Goal: Entertainment & Leisure: Consume media (video, audio)

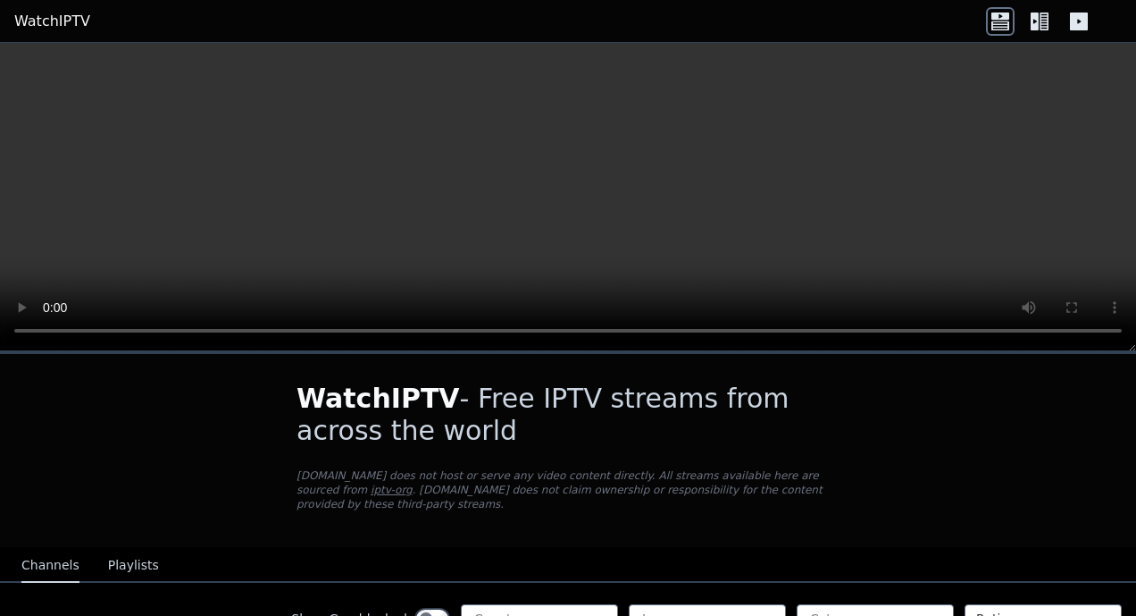
click at [156, 236] on video at bounding box center [568, 197] width 1136 height 308
click at [642, 213] on video at bounding box center [568, 197] width 1136 height 308
click at [1036, 38] on header "WatchIPTV" at bounding box center [568, 21] width 1136 height 43
click at [1039, 22] on icon at bounding box center [1040, 21] width 29 height 29
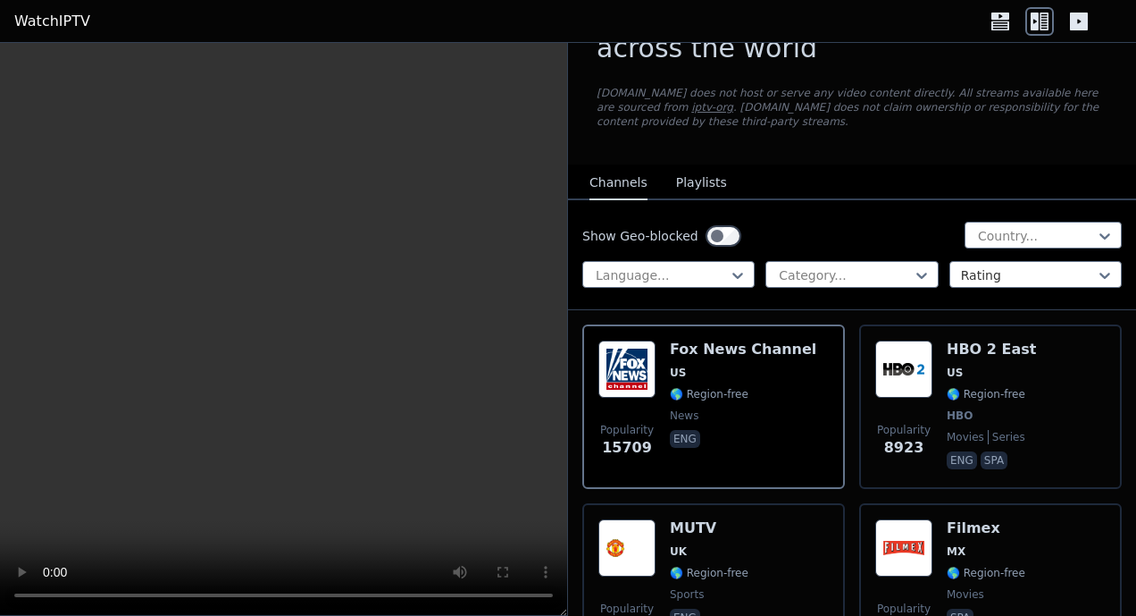
scroll to position [78, 0]
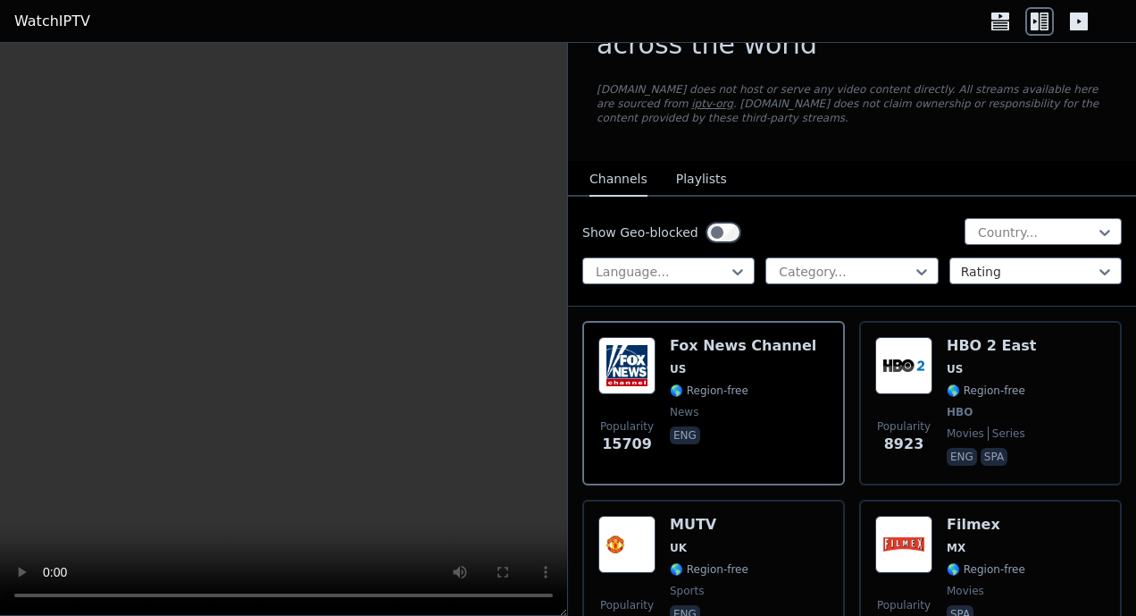
click at [692, 174] on button "Playlists" at bounding box center [701, 180] width 51 height 34
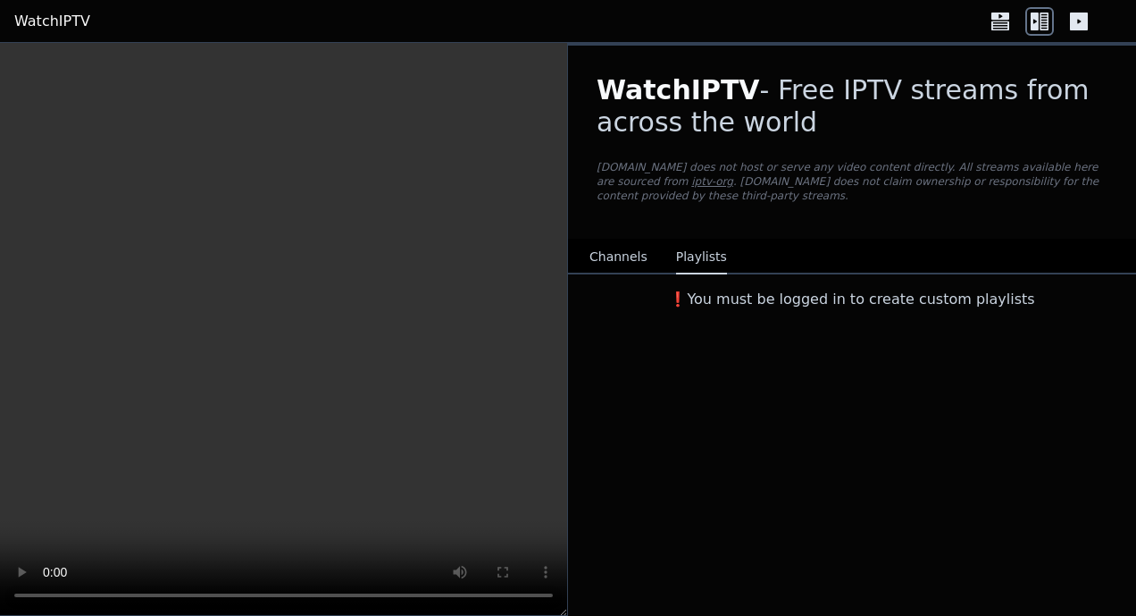
click at [633, 233] on div "WatchIPTV - Free IPTV streams from across the world [DOMAIN_NAME] does not host…" at bounding box center [852, 142] width 568 height 193
click at [633, 242] on button "Channels" at bounding box center [619, 257] width 58 height 34
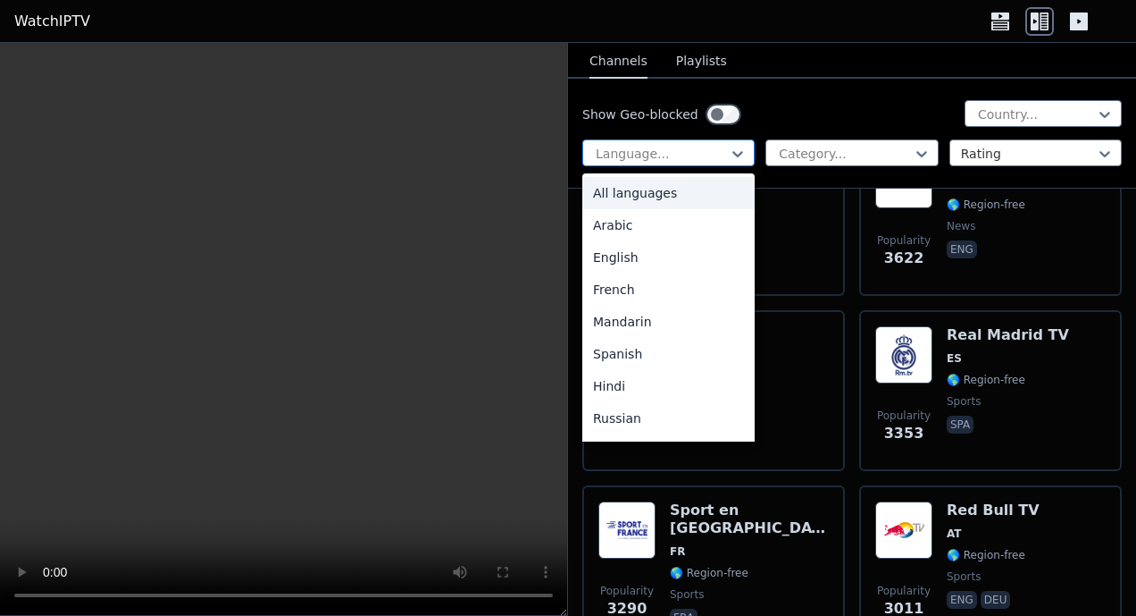
click at [743, 157] on div "Language..." at bounding box center [669, 152] width 172 height 27
click at [641, 215] on div "Arabic" at bounding box center [669, 225] width 172 height 32
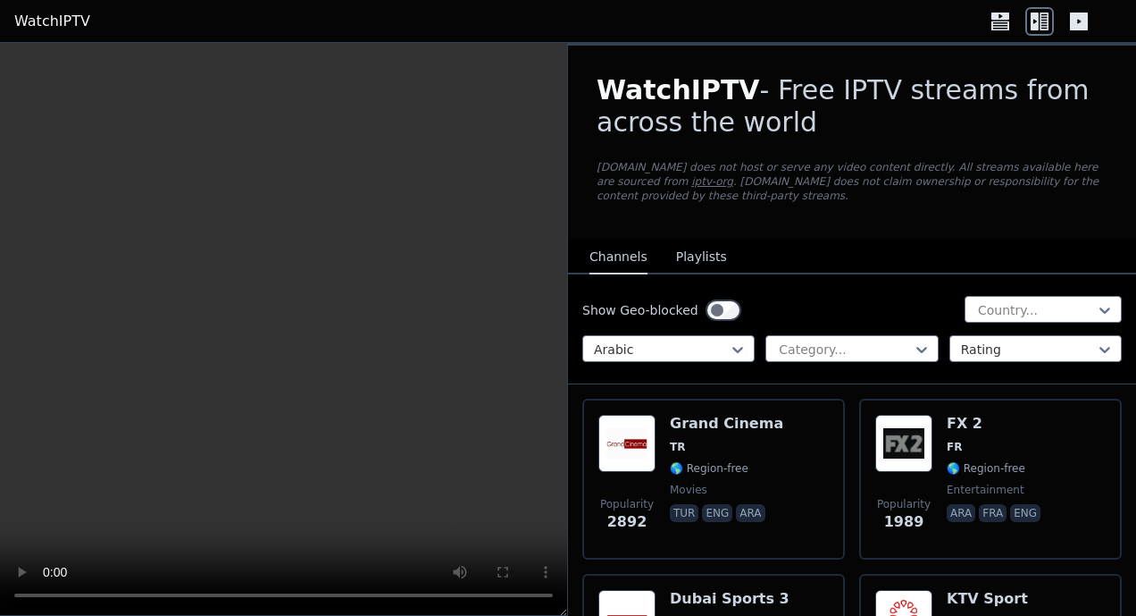
click at [784, 364] on div "Show Geo-blocked Country... option Arabic, selected. Arabic Category... Rating" at bounding box center [852, 329] width 568 height 110
click at [792, 337] on div "Category..." at bounding box center [852, 348] width 172 height 27
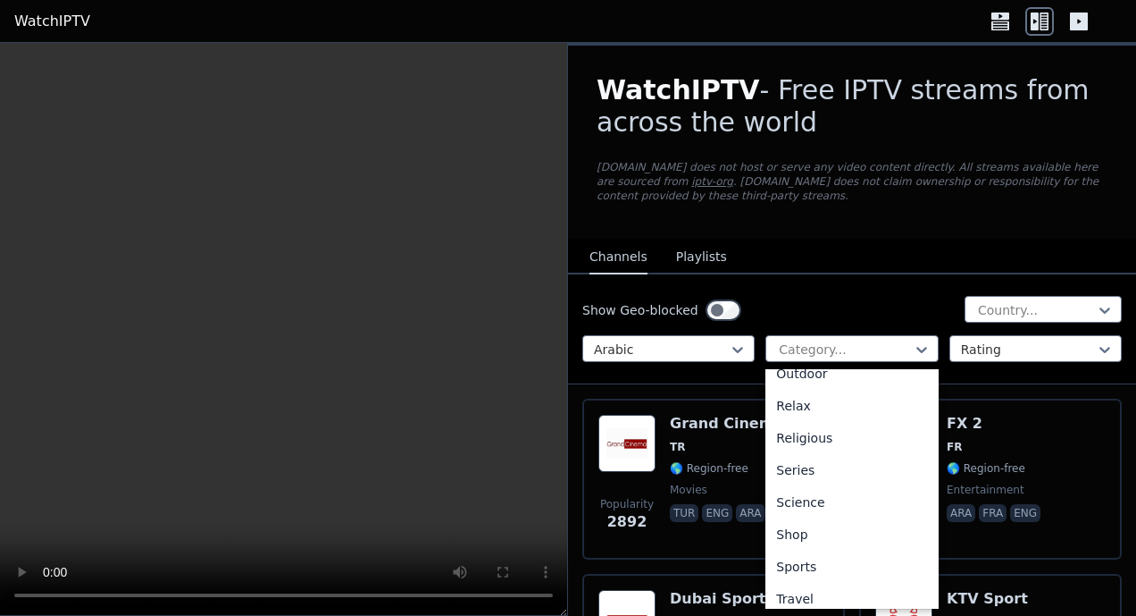
scroll to position [636, 0]
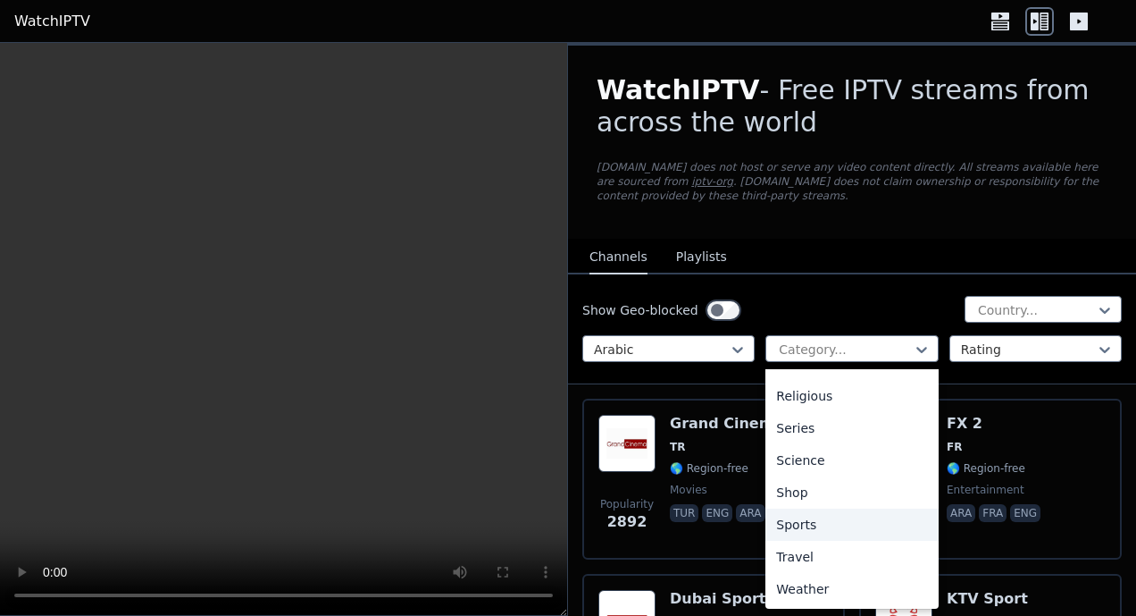
click at [786, 515] on div "Sports" at bounding box center [852, 524] width 172 height 32
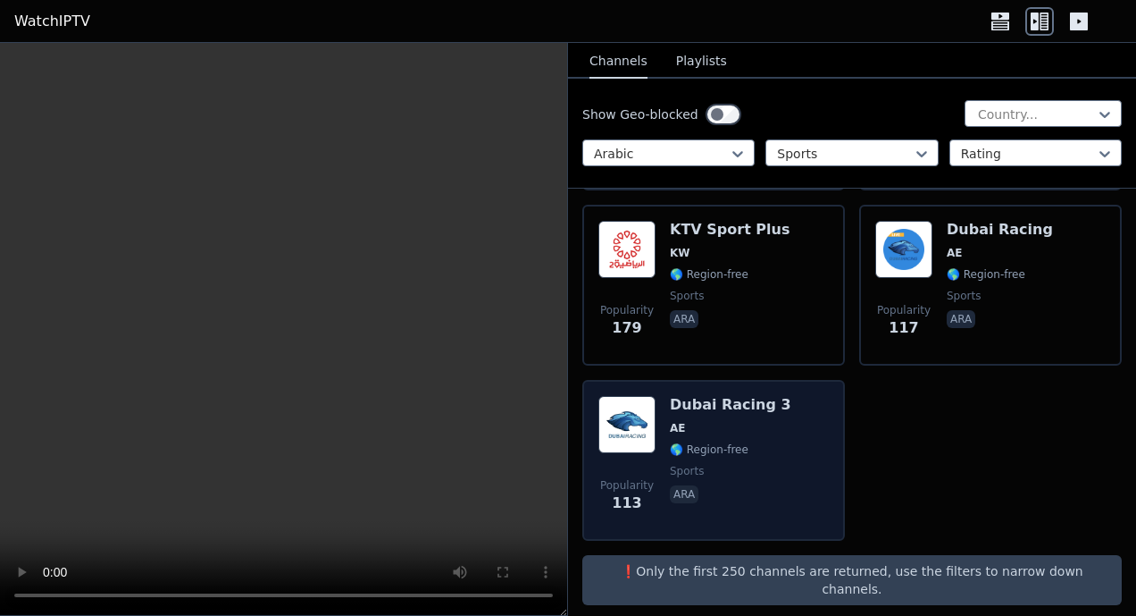
click at [701, 475] on span "sports" at bounding box center [687, 471] width 34 height 14
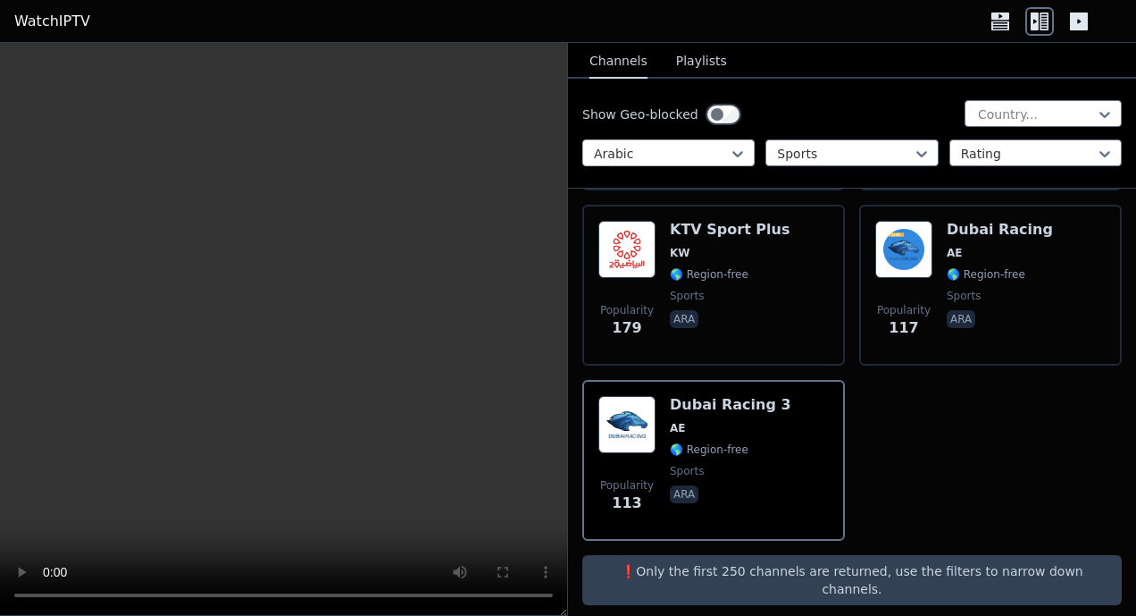
click at [621, 143] on div "Arabic" at bounding box center [669, 152] width 172 height 27
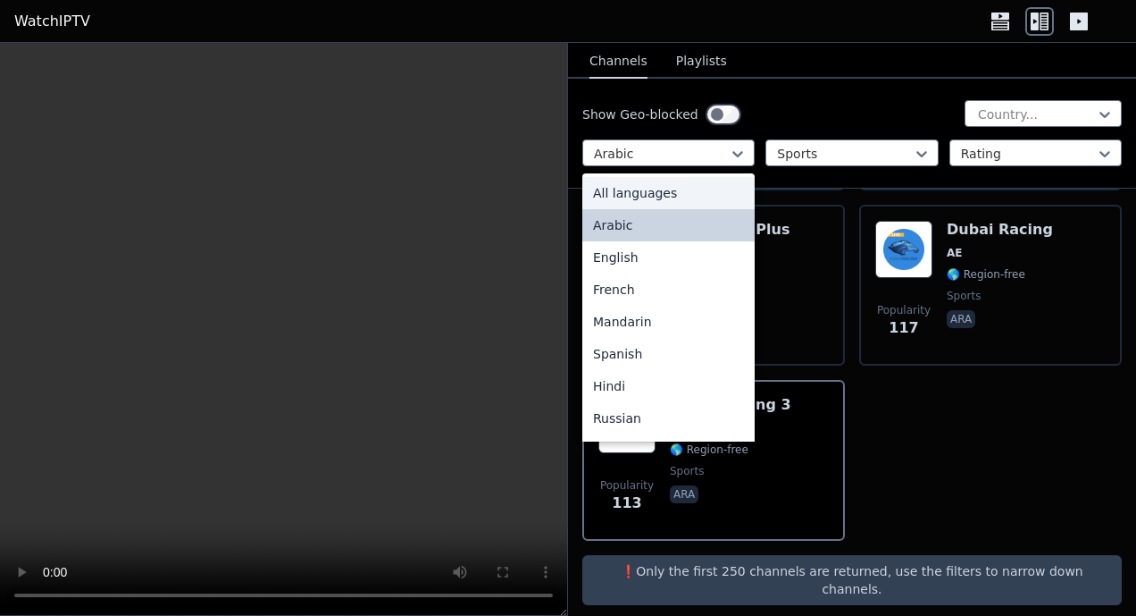
click at [627, 197] on div "All languages" at bounding box center [669, 193] width 172 height 32
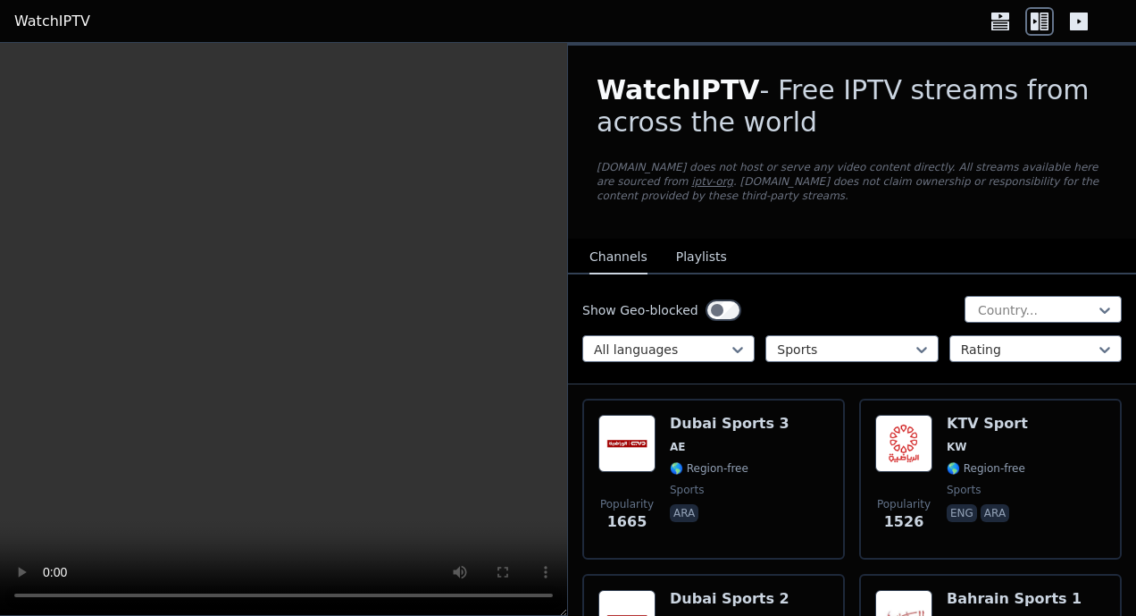
click at [787, 155] on div "WatchIPTV - Free IPTV streams from across the world [DOMAIN_NAME] does not host…" at bounding box center [852, 142] width 568 height 193
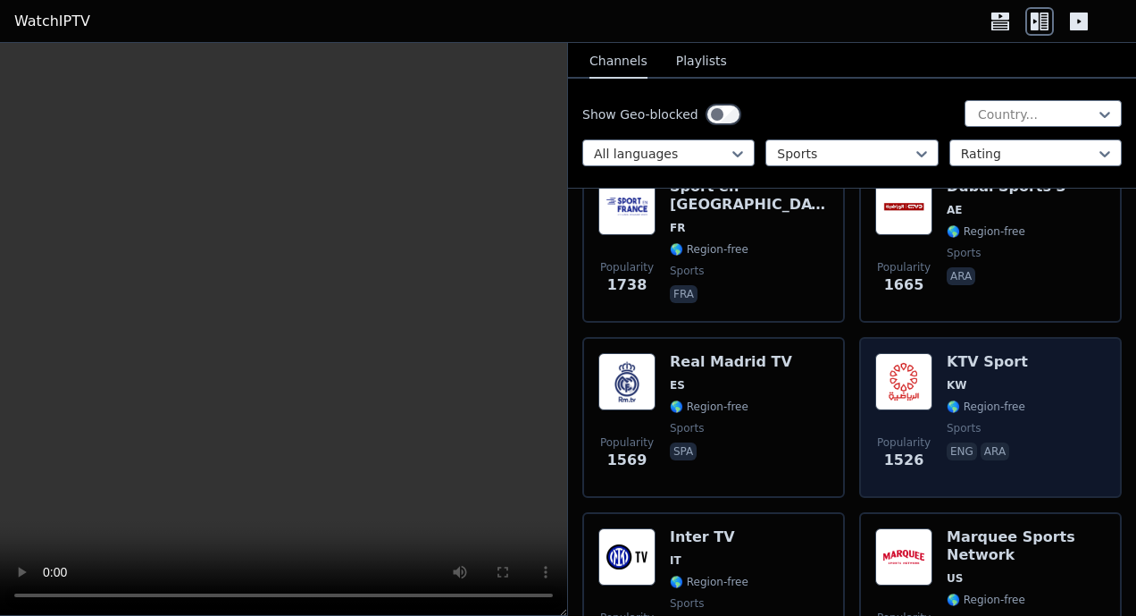
scroll to position [768, 0]
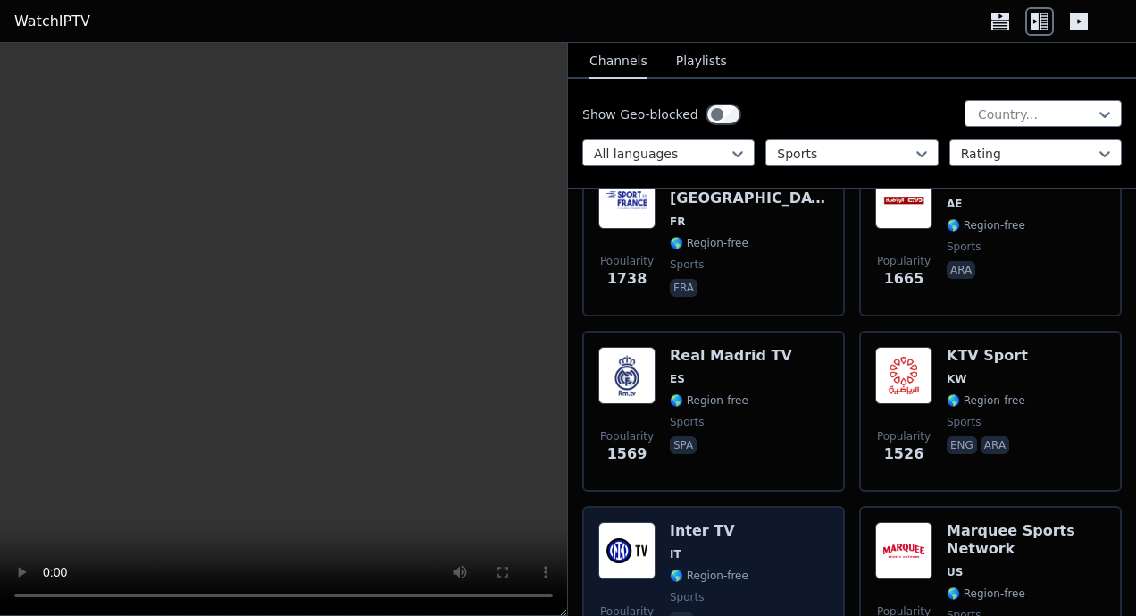
click at [714, 560] on span "IT" at bounding box center [709, 554] width 79 height 14
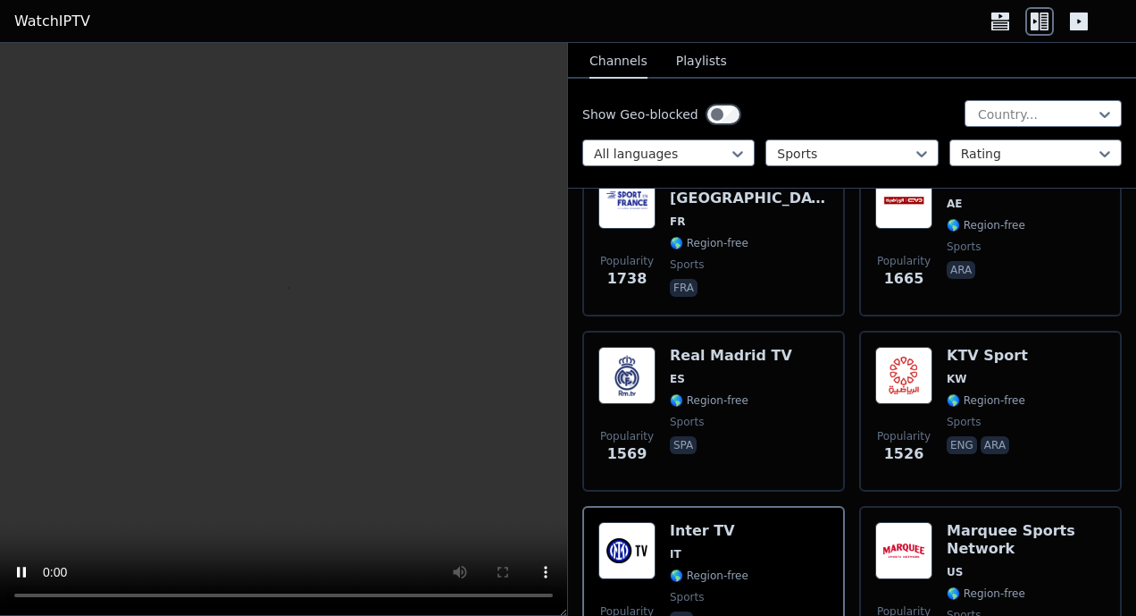
scroll to position [0, 0]
click at [683, 45] on button "Playlists" at bounding box center [701, 62] width 51 height 34
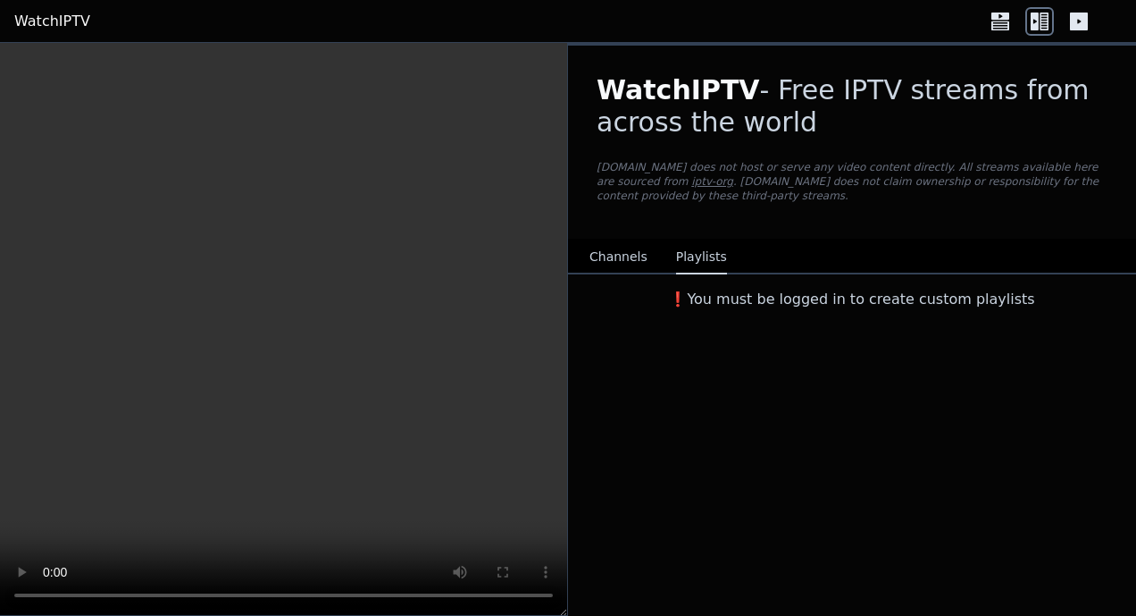
click at [692, 185] on link "iptv-org" at bounding box center [713, 181] width 42 height 13
